Goal: Use online tool/utility

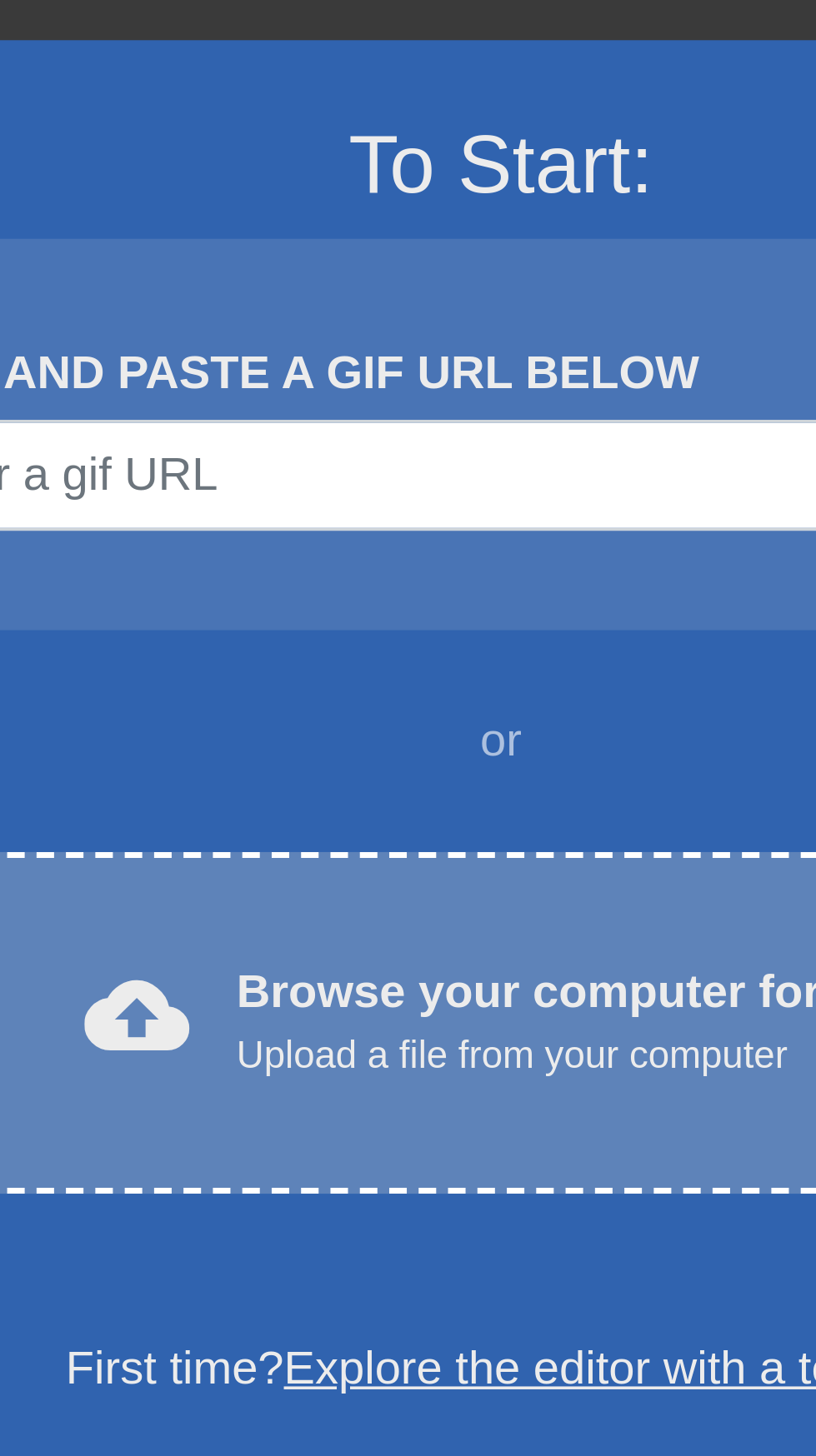
click at [297, 403] on span "cloud_upload" at bounding box center [294, 406] width 30 height 30
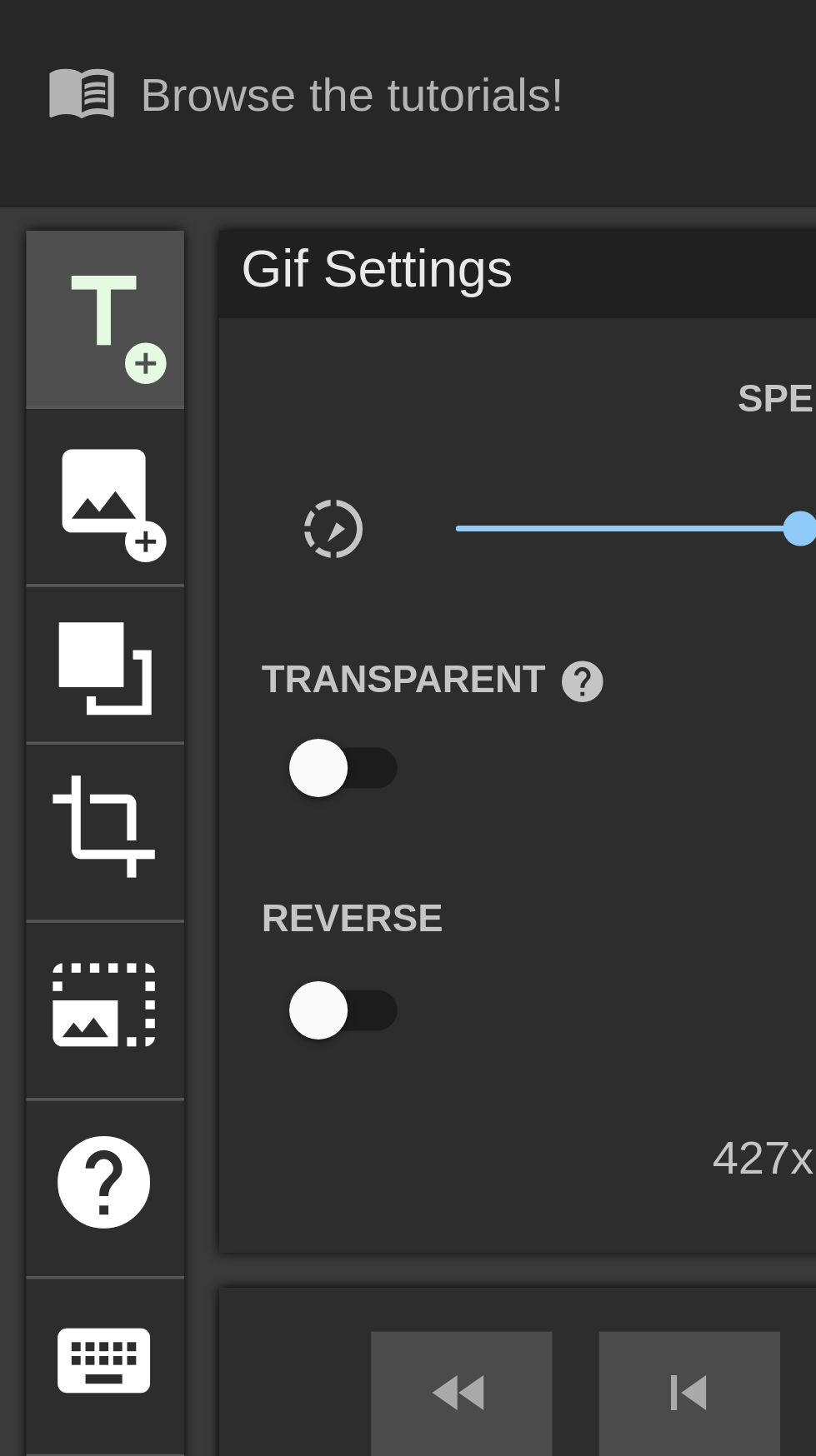
click at [36, 107] on span "add_circle" at bounding box center [42, 103] width 14 height 14
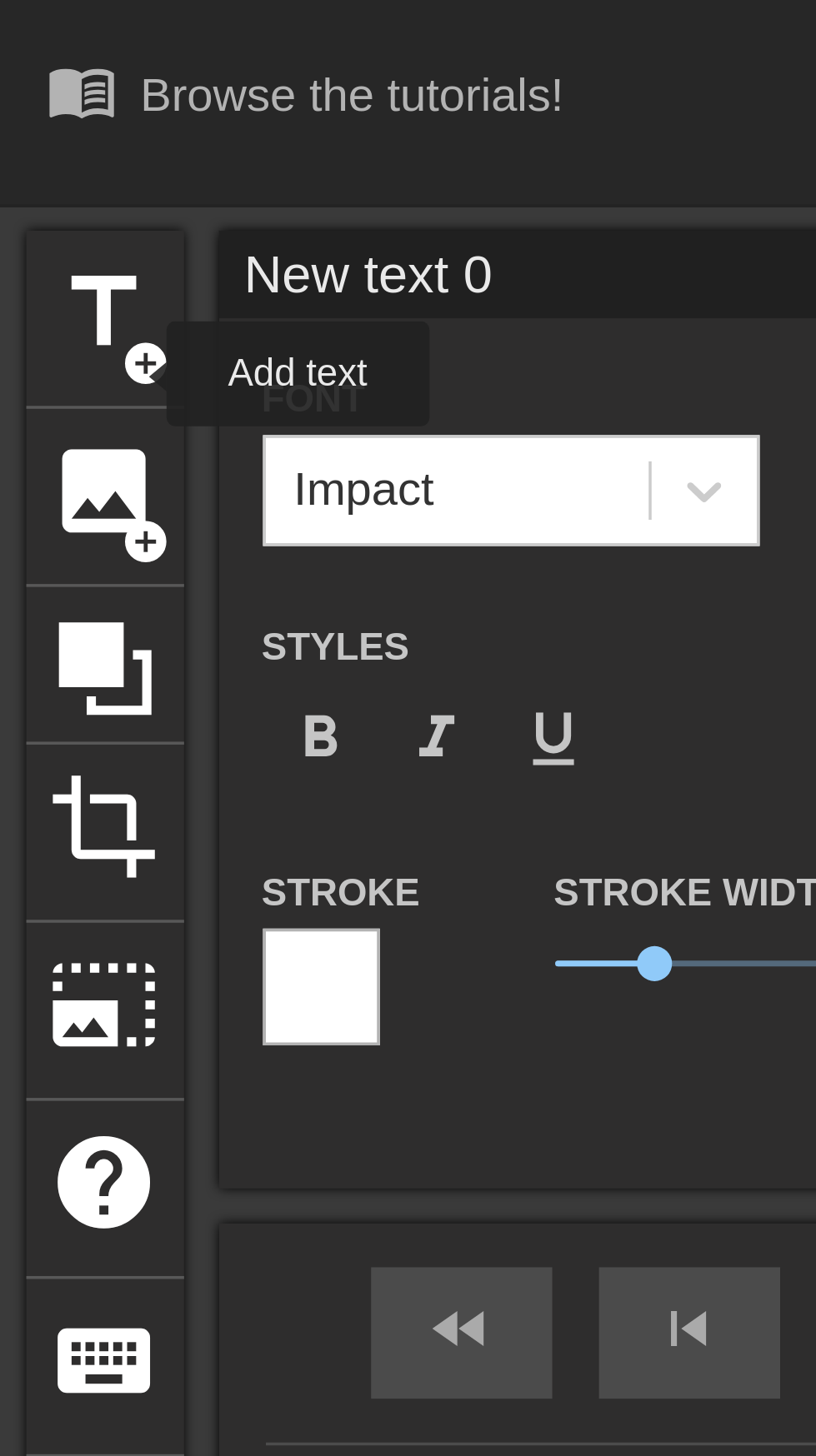
click at [170, 80] on input "New text 0" at bounding box center [229, 78] width 333 height 25
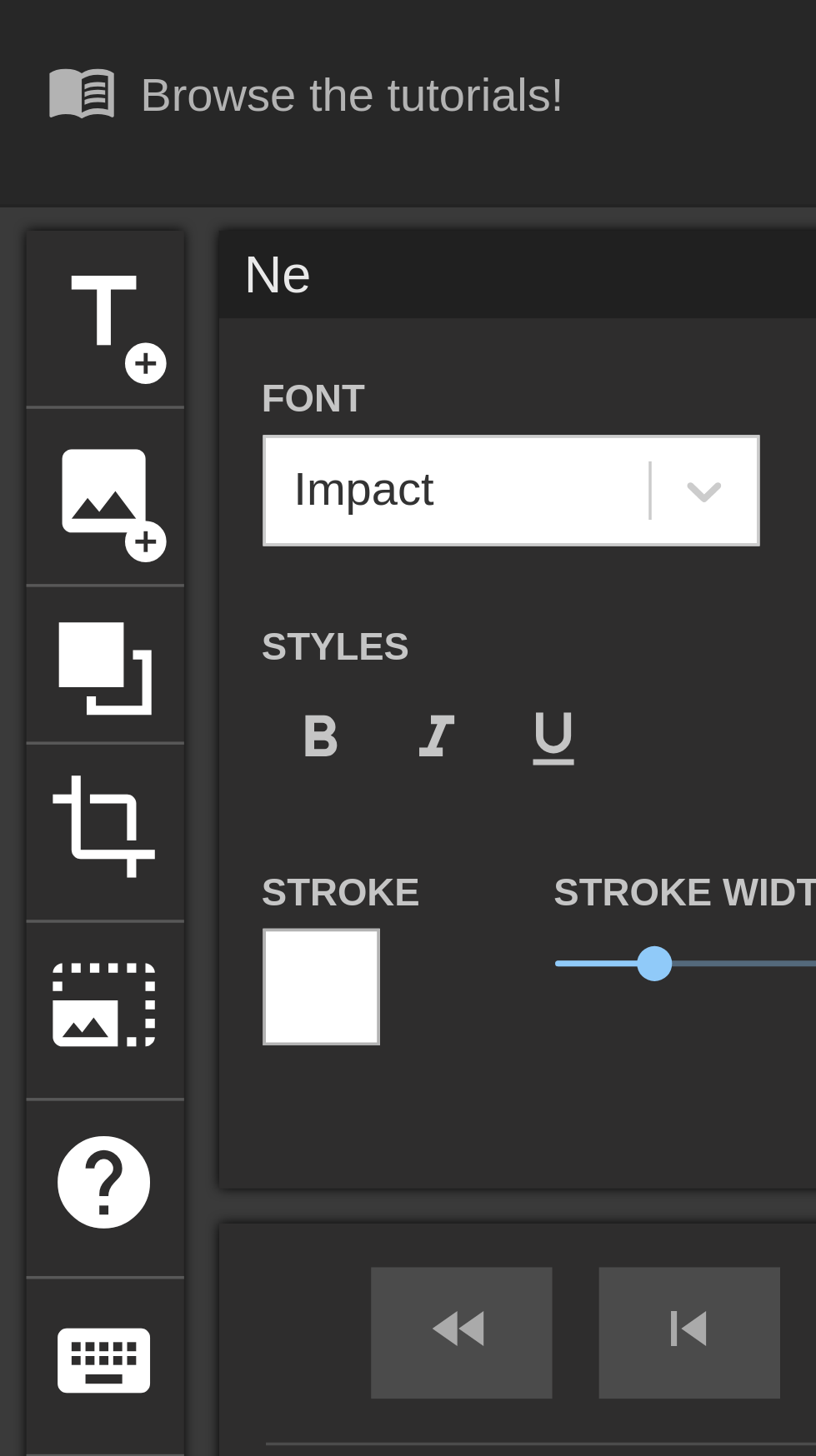
type input "N"
type input "Ill see myself out"
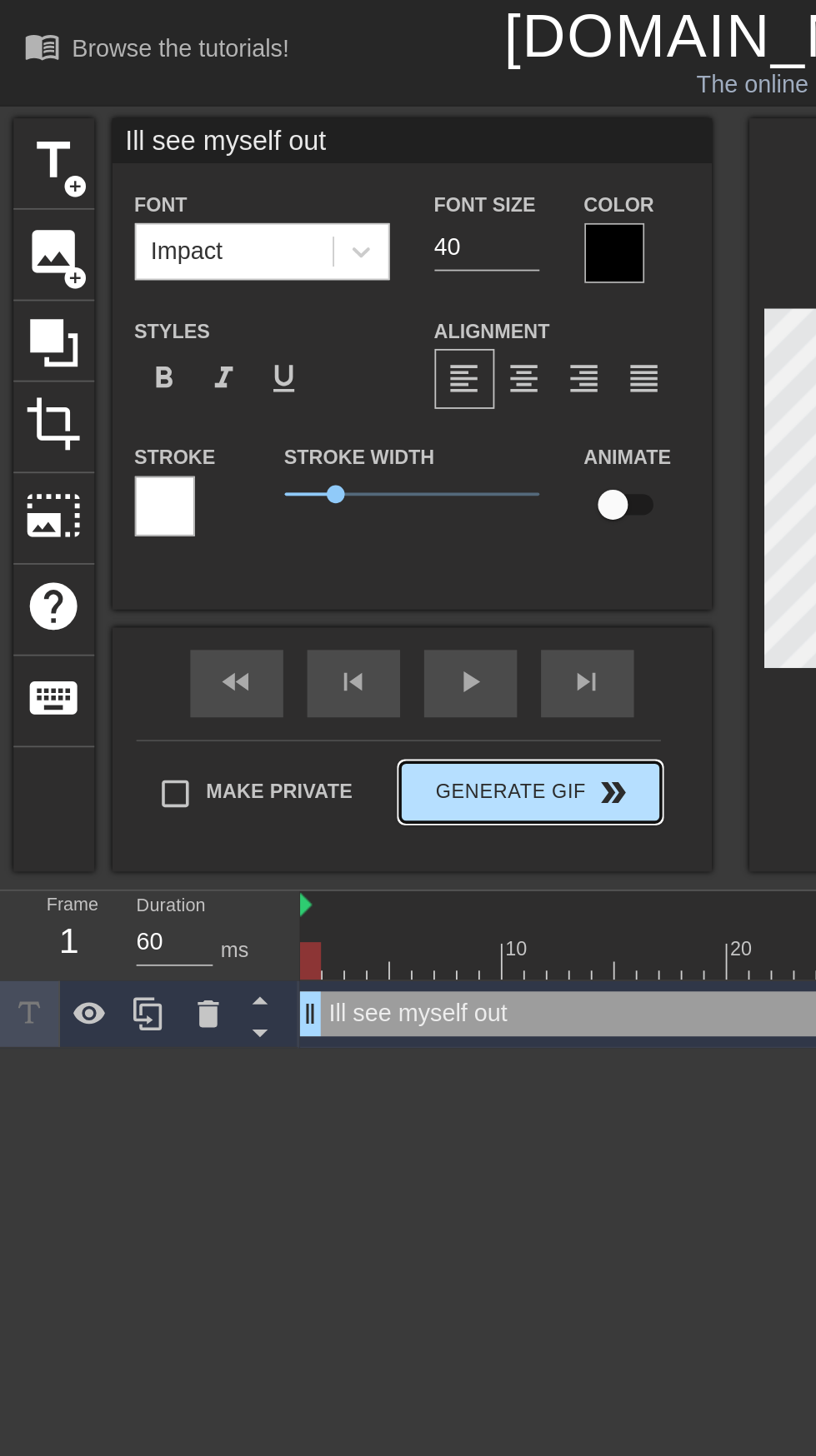
click at [312, 443] on button "Generate Gif double_arrow" at bounding box center [294, 440] width 144 height 34
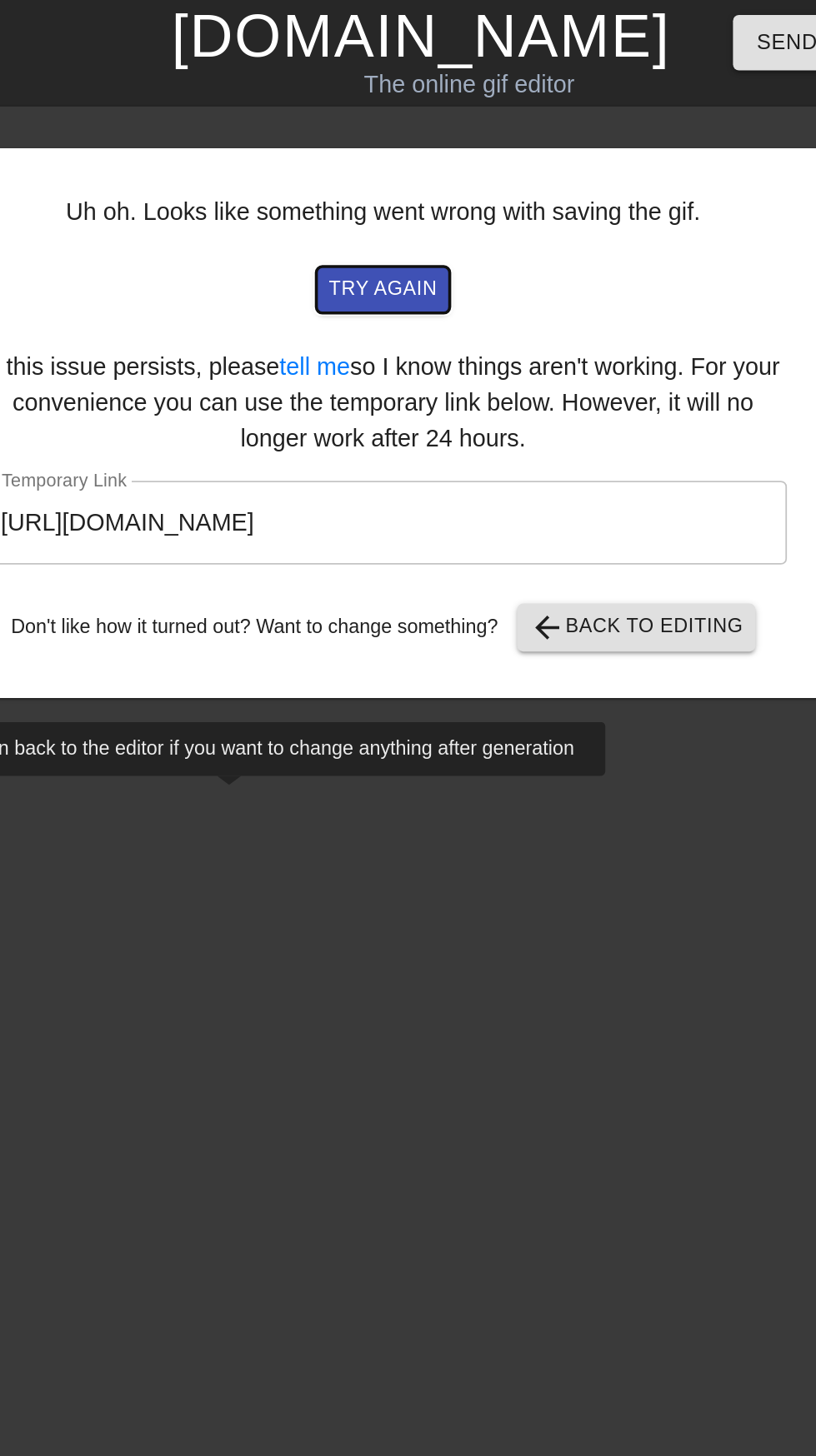
click at [414, 160] on span "try again" at bounding box center [398, 161] width 60 height 20
